Goal: Task Accomplishment & Management: Manage account settings

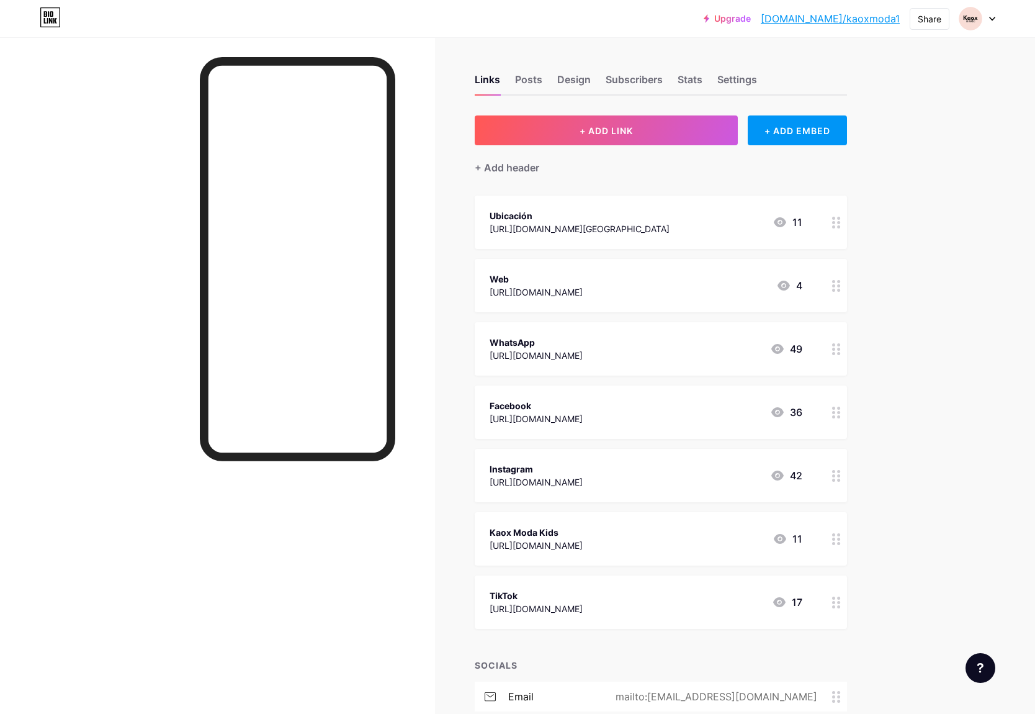
click at [992, 22] on div at bounding box center [977, 18] width 36 height 22
click at [872, 173] on li "Logout" at bounding box center [918, 175] width 154 height 34
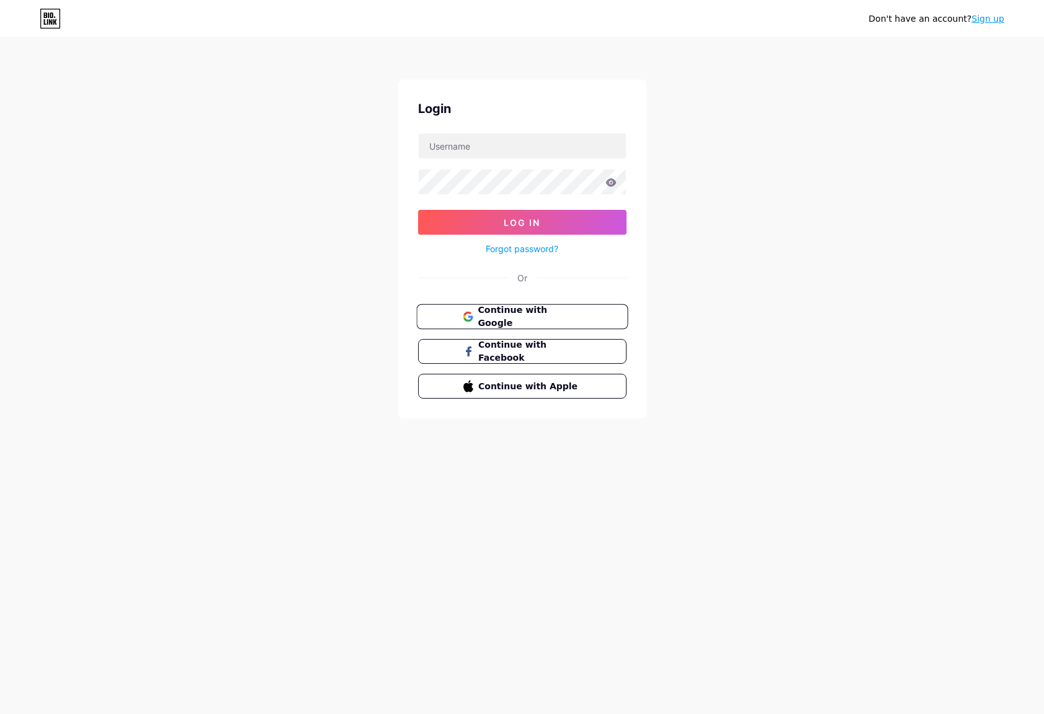
click at [537, 313] on span "Continue with Google" at bounding box center [530, 316] width 104 height 27
click at [446, 150] on input "text" at bounding box center [522, 145] width 207 height 25
click at [418, 210] on button "Log In" at bounding box center [522, 222] width 208 height 25
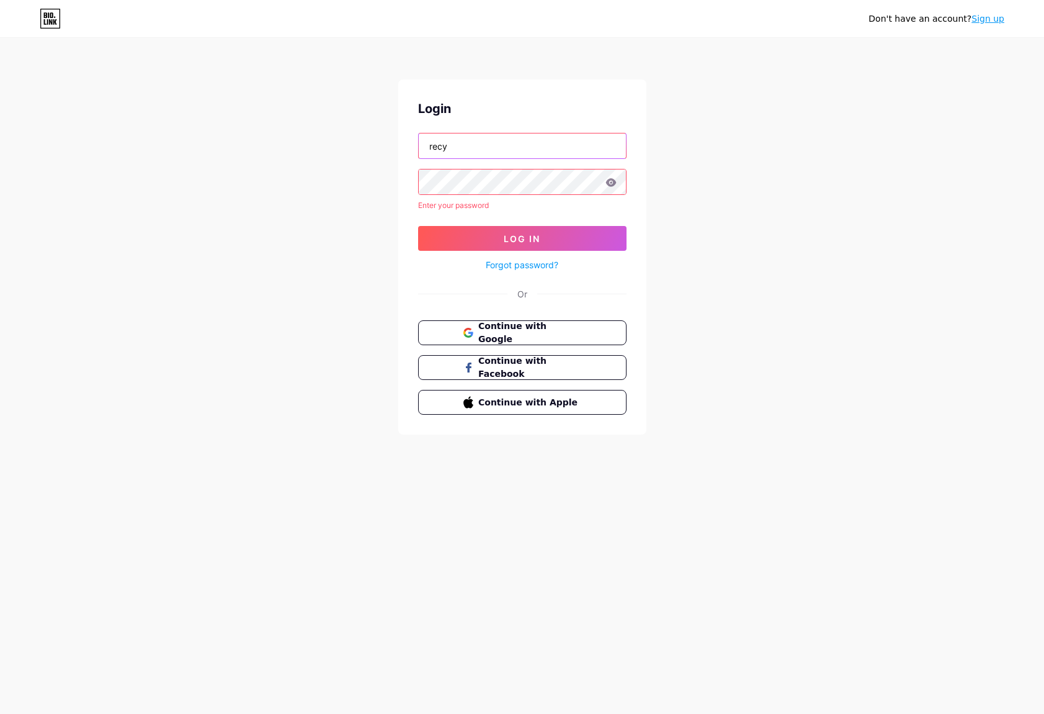
type input "[EMAIL_ADDRESS][DOMAIN_NAME]"
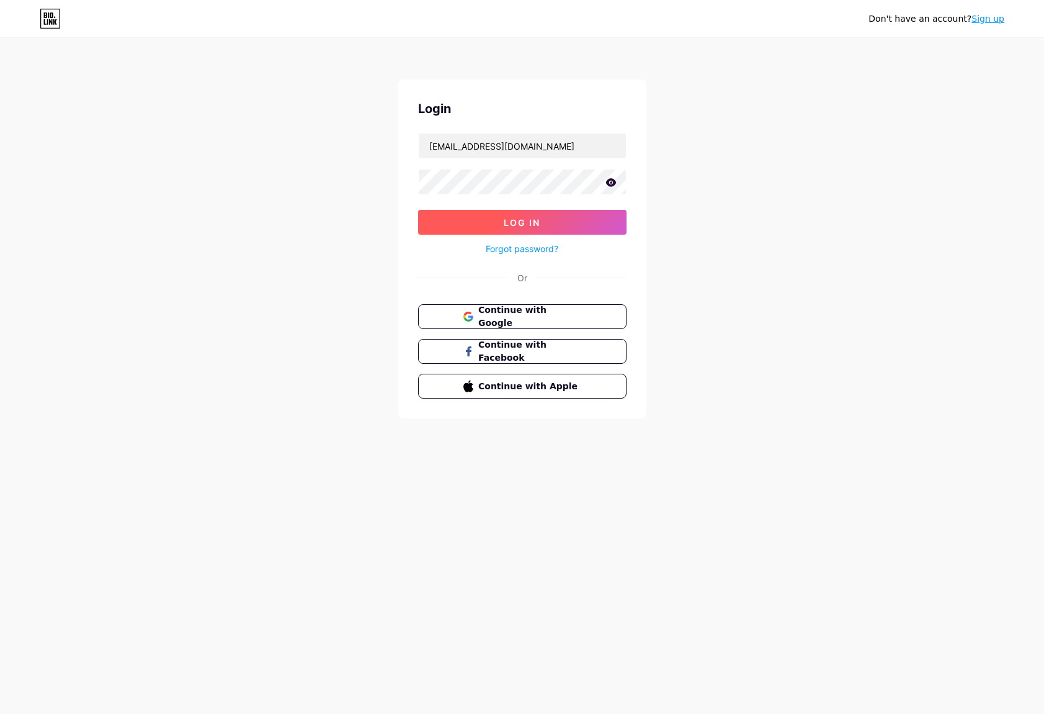
click at [498, 216] on button "Log In" at bounding box center [522, 222] width 208 height 25
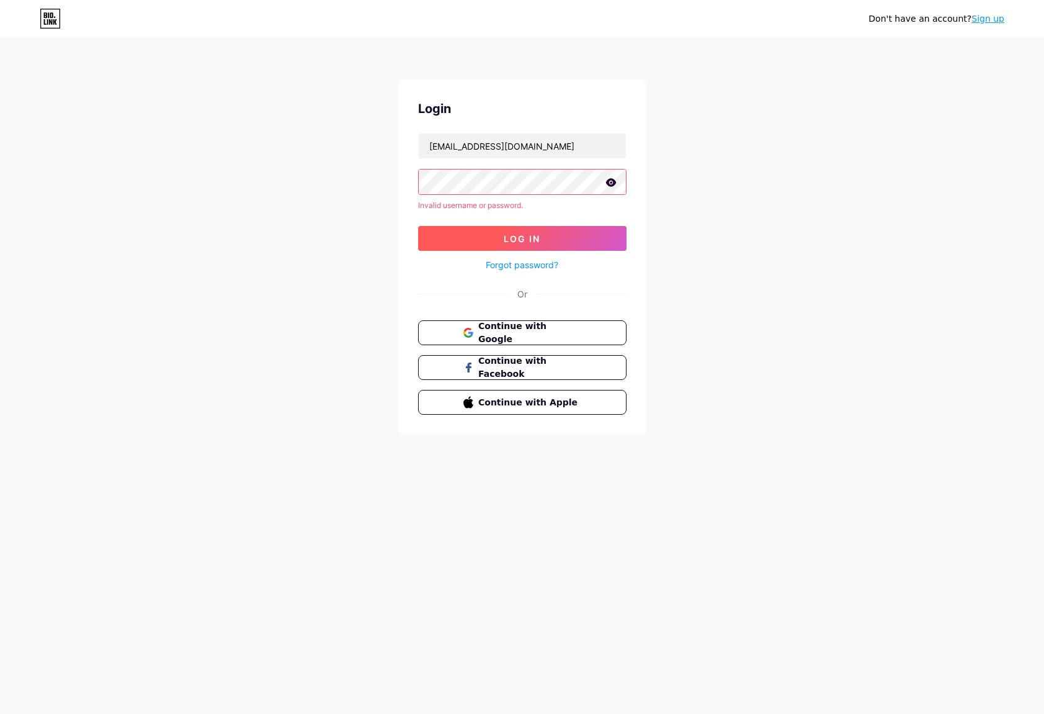
click at [527, 245] on button "Log In" at bounding box center [522, 238] width 208 height 25
click at [529, 333] on span "Continue with Google" at bounding box center [530, 333] width 104 height 27
